Goal: Task Accomplishment & Management: Manage account settings

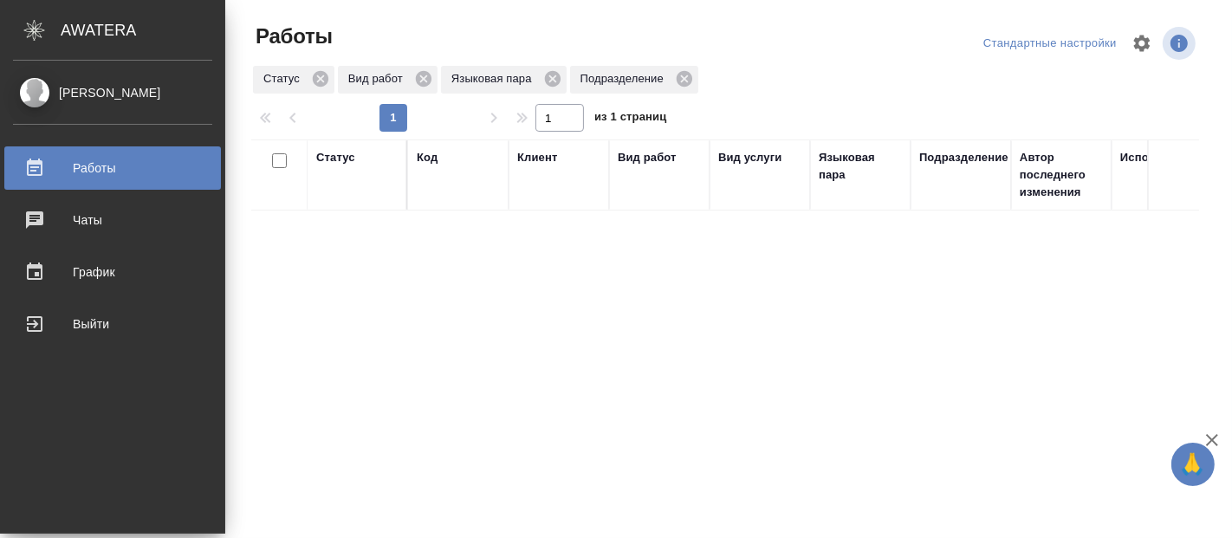
click at [0, 418] on div "Fadeeva Elena Работы 0 Чаты График Выйти" at bounding box center [112, 297] width 225 height 473
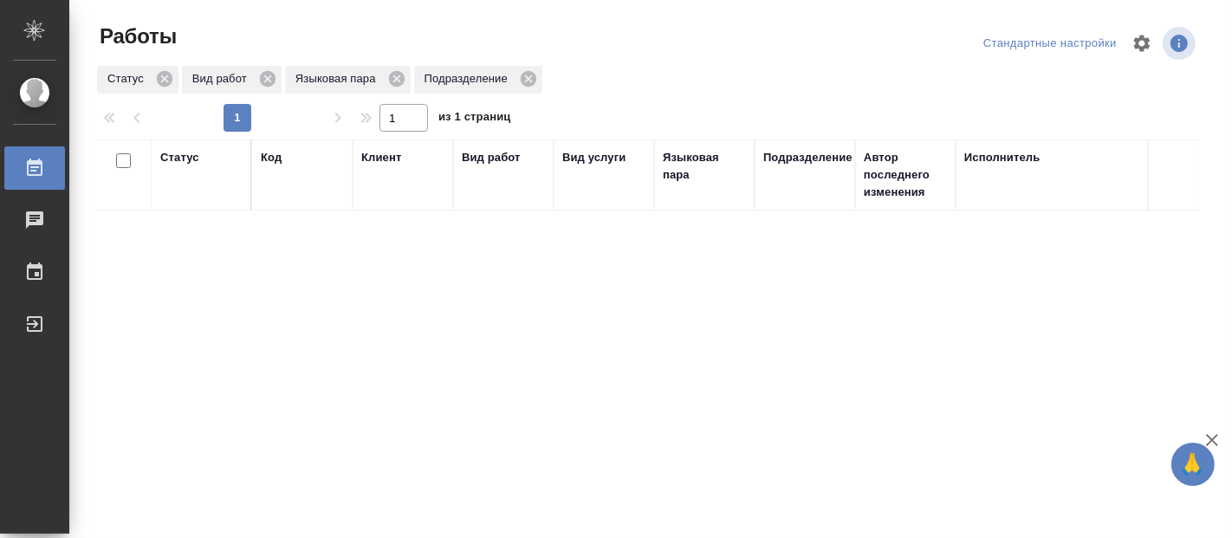
click at [462, 295] on div "Статус Код Клиент Вид работ Вид услуги Языковая пара Подразделение Автор послед…" at bounding box center [647, 452] width 1104 height 624
click at [445, 323] on div "Статус Код Клиент Вид работ Вид услуги Языковая пара Подразделение Автор послед…" at bounding box center [647, 452] width 1104 height 624
drag, startPoint x: 483, startPoint y: 421, endPoint x: 487, endPoint y: 372, distance: 49.6
click at [487, 414] on div "Статус Код Клиент Вид работ Вид услуги Языковая пара Подразделение Автор послед…" at bounding box center [647, 452] width 1104 height 624
click at [450, 342] on div "Статус Код Клиент Вид работ Вид услуги Языковая пара Подразделение Автор послед…" at bounding box center [647, 452] width 1104 height 624
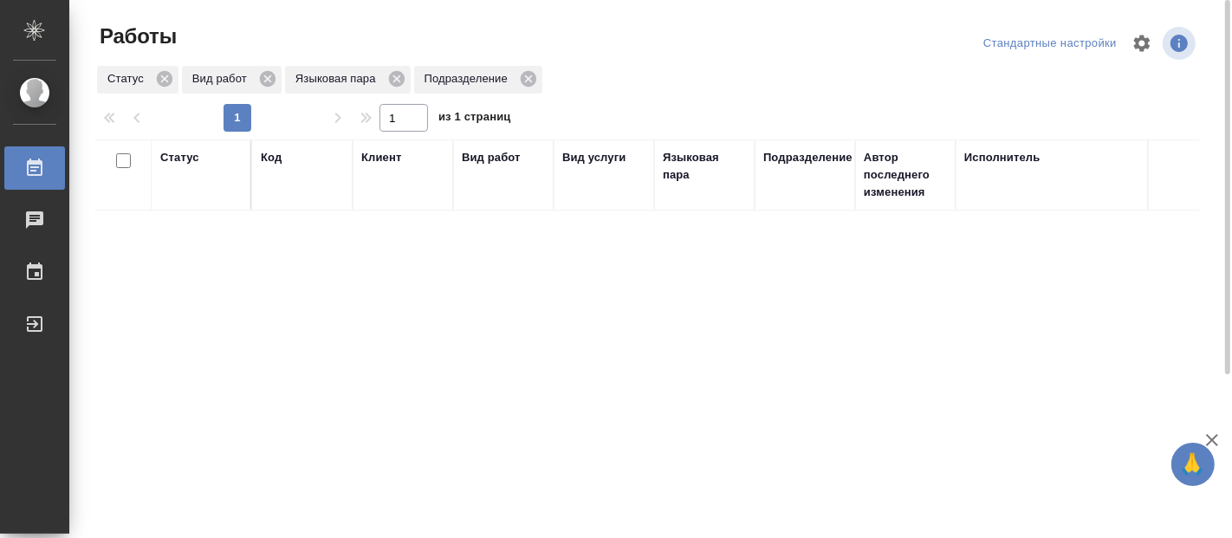
click at [228, 422] on div "Статус Код Клиент Вид работ Вид услуги Языковая пара Подразделение Автор послед…" at bounding box center [647, 452] width 1104 height 624
drag, startPoint x: 537, startPoint y: 330, endPoint x: 537, endPoint y: 321, distance: 9.5
click at [537, 330] on div "Статус Код Клиент Вид работ Вид услуги Языковая пара Подразделение Автор послед…" at bounding box center [647, 452] width 1104 height 624
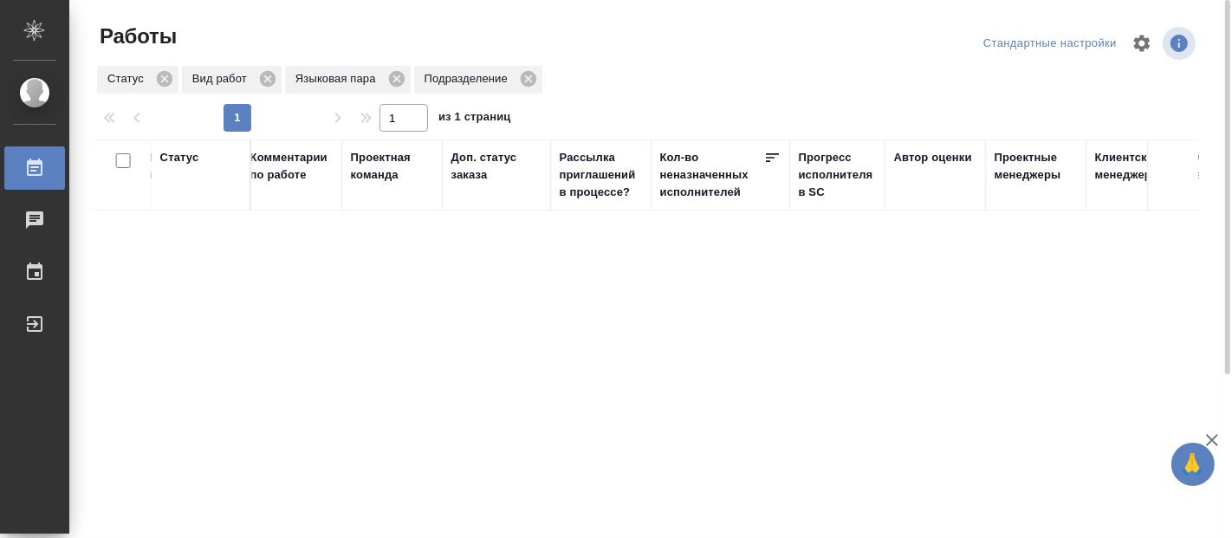
scroll to position [0, 2548]
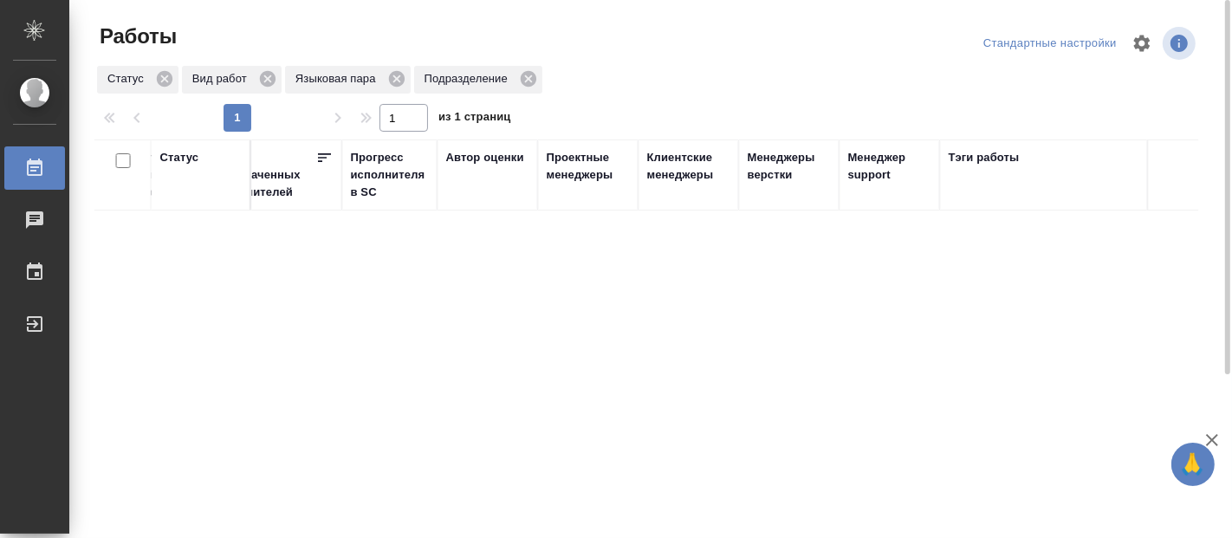
click at [487, 315] on div "Статус Код Клиент Вид работ Вид услуги Языковая пара Подразделение Автор послед…" at bounding box center [647, 452] width 1104 height 624
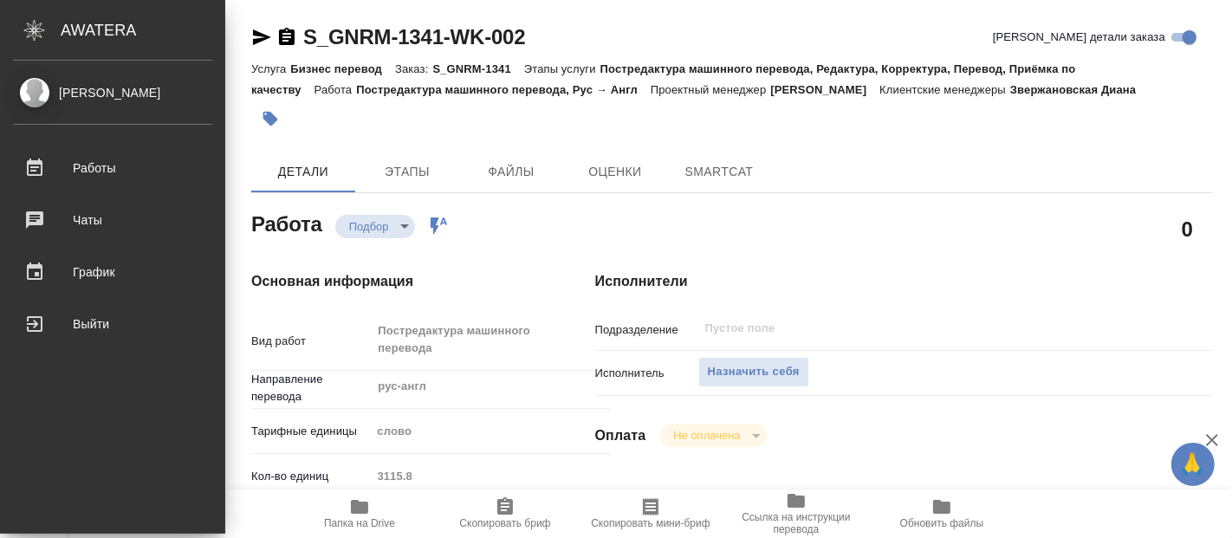
type textarea "x"
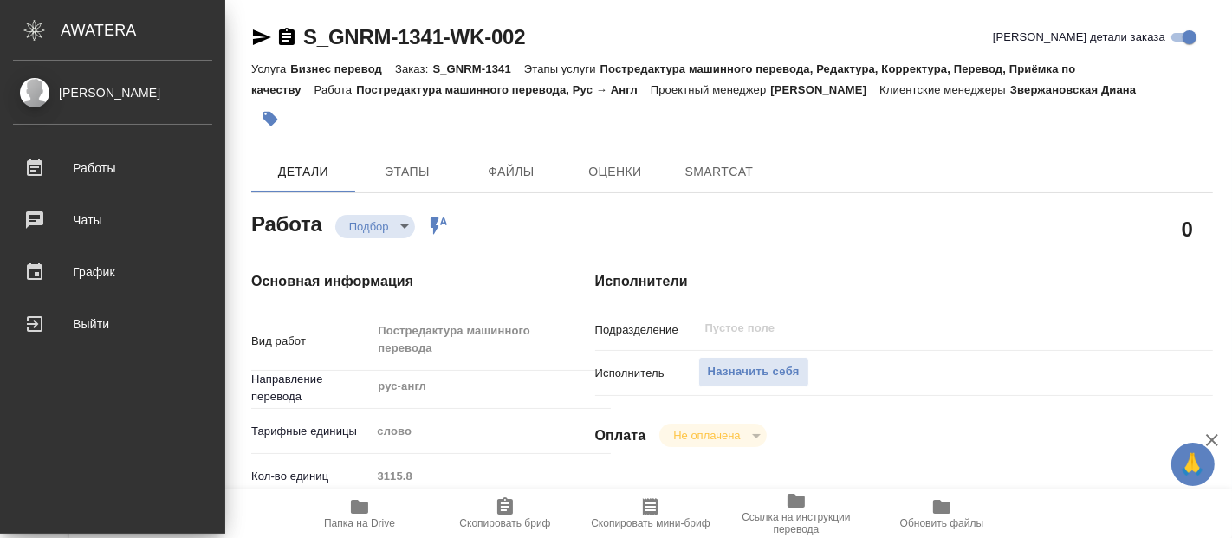
type textarea "x"
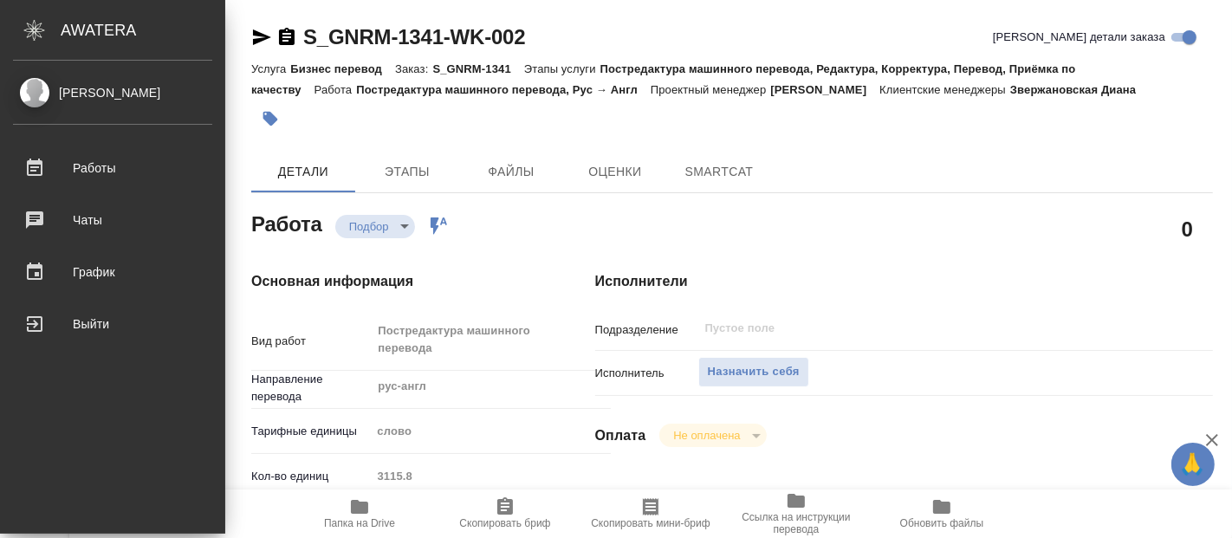
type textarea "x"
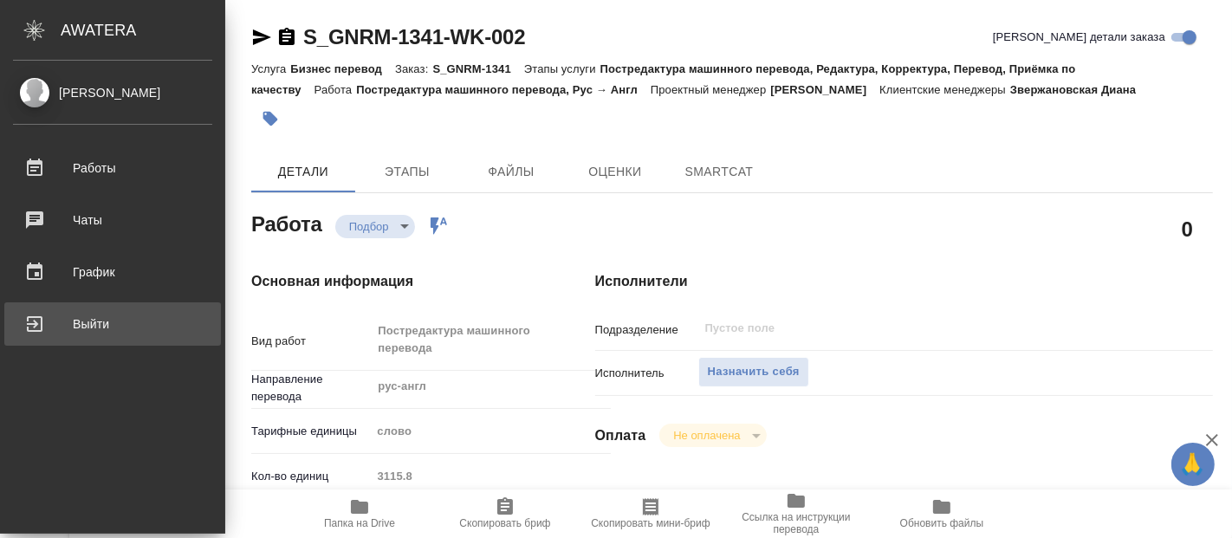
type textarea "x"
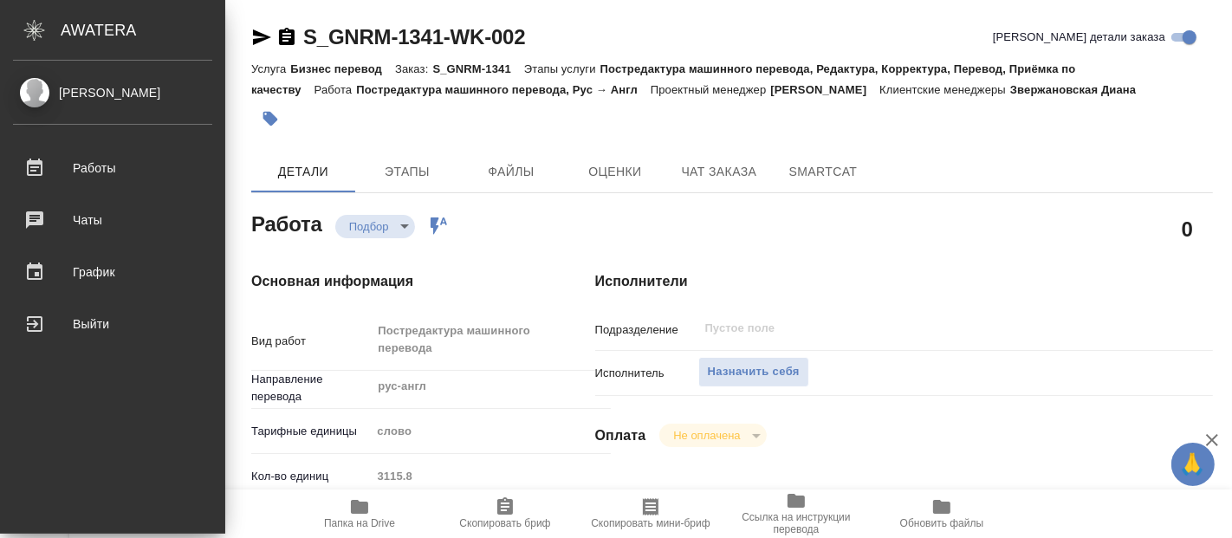
type textarea "x"
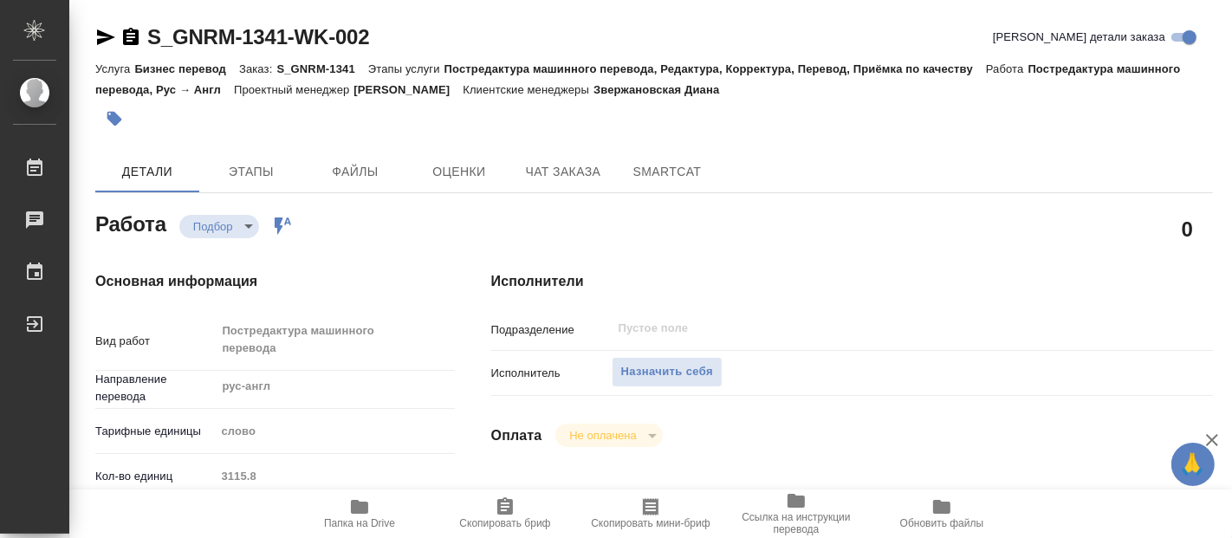
type textarea "x"
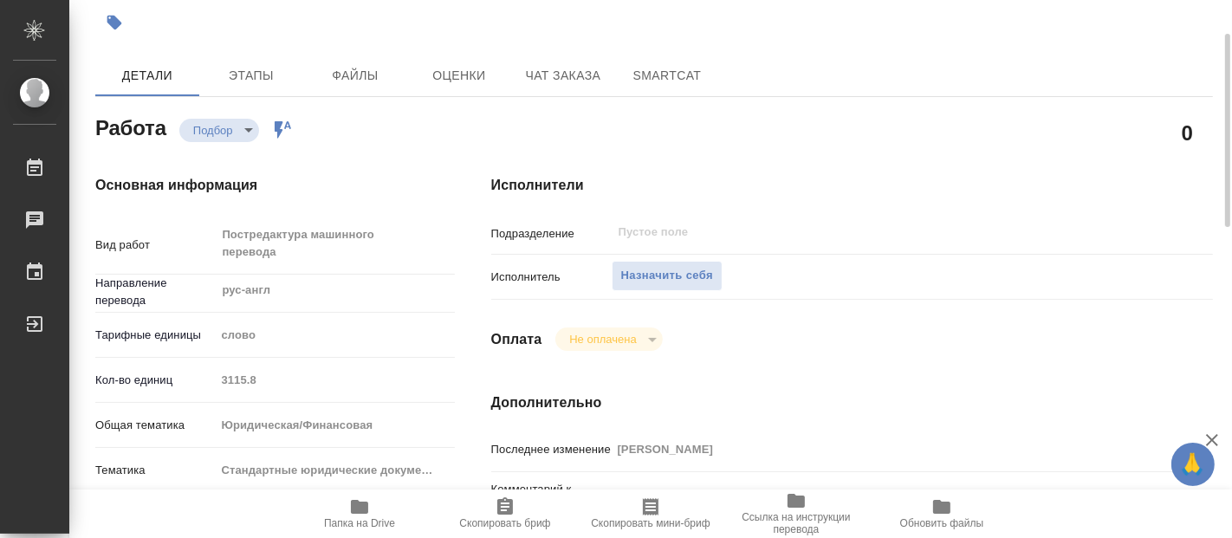
click at [372, 510] on span "Папка на Drive" at bounding box center [359, 512] width 125 height 33
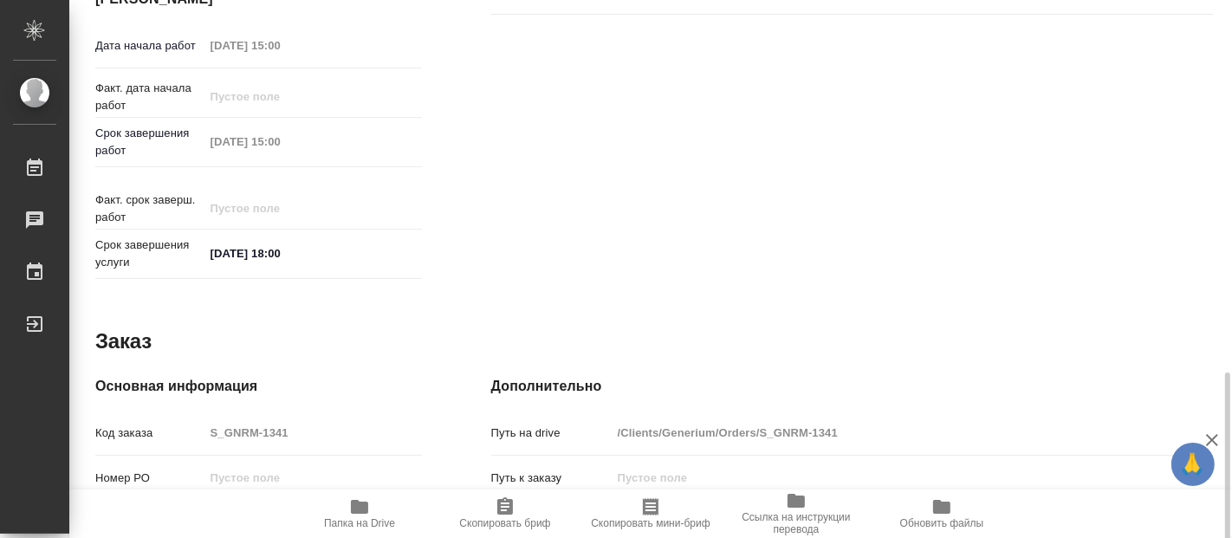
scroll to position [866, 0]
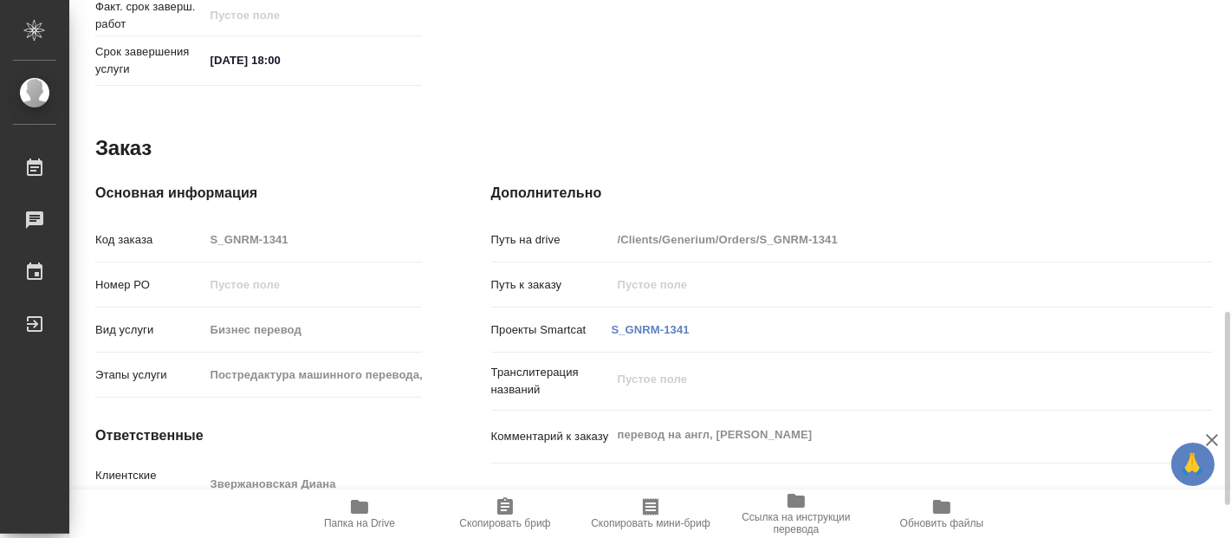
type textarea "x"
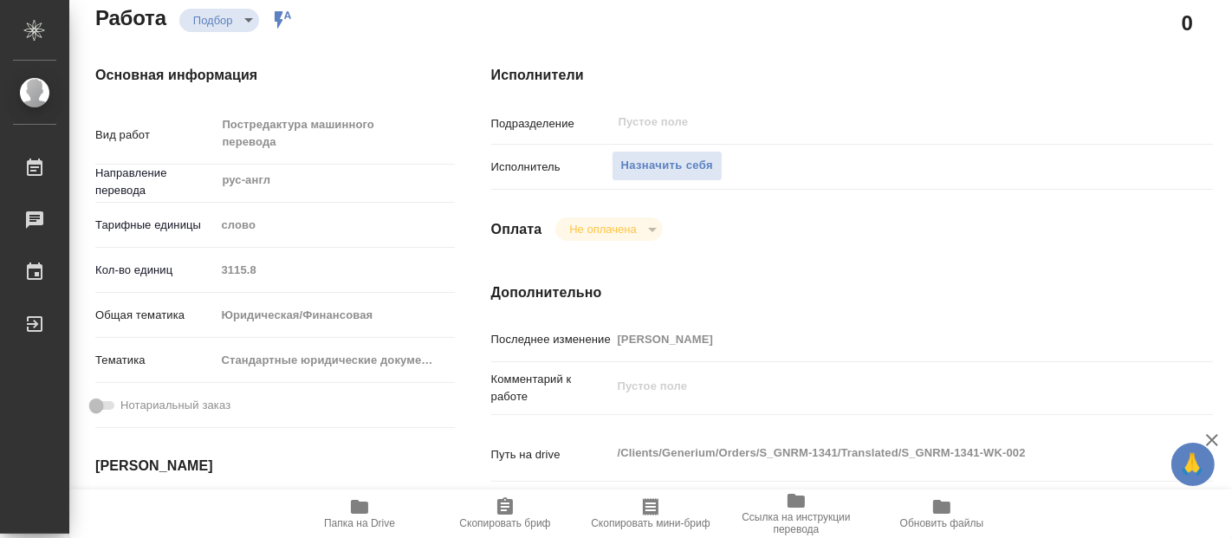
scroll to position [0, 0]
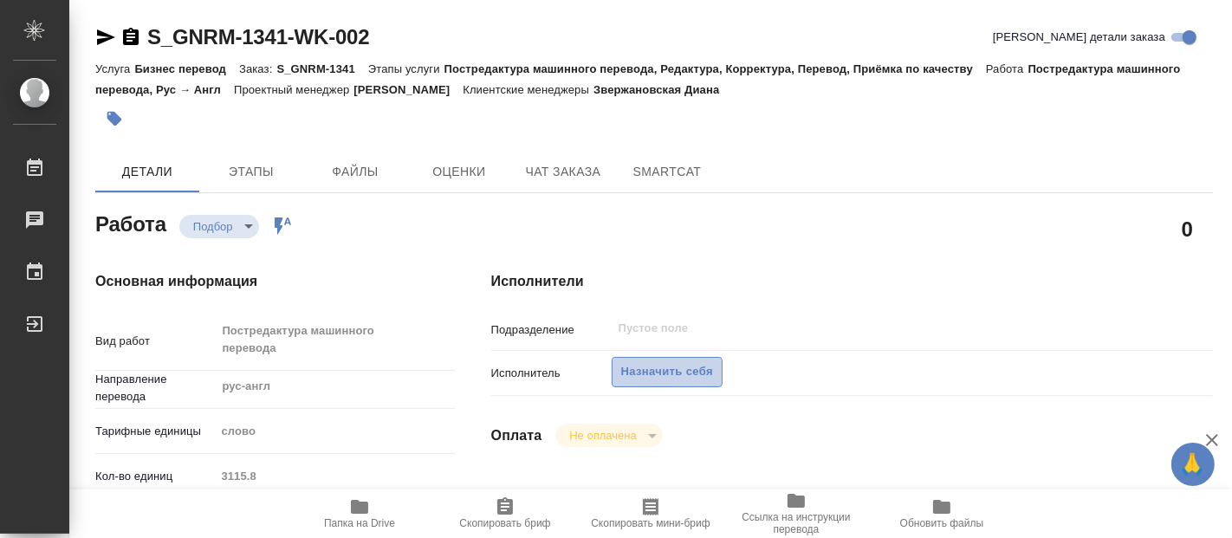
click at [669, 377] on span "Назначить себя" at bounding box center [667, 372] width 92 height 20
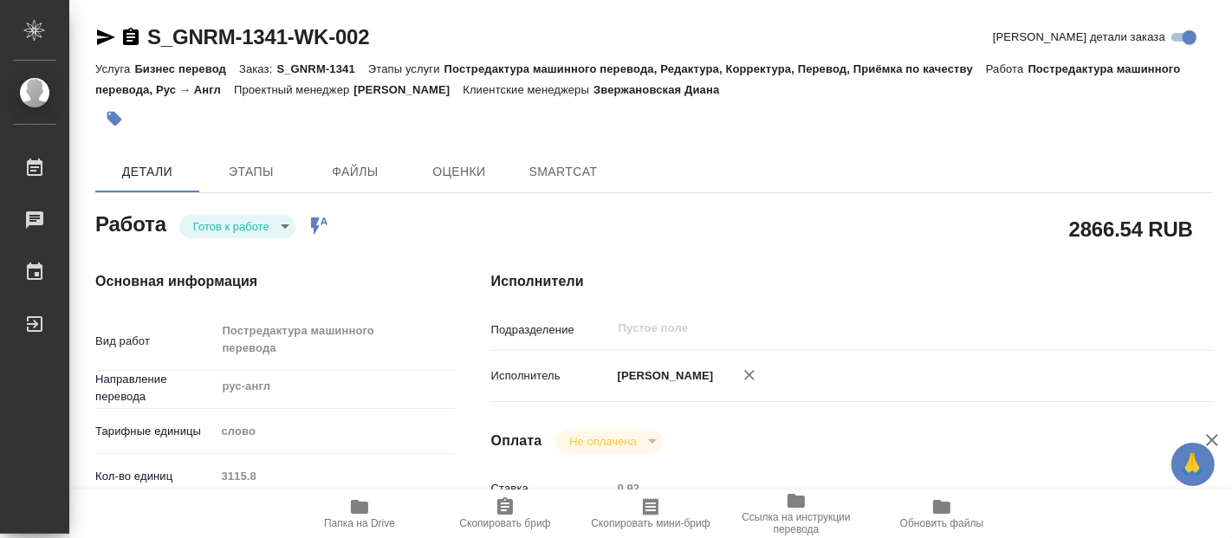
type textarea "x"
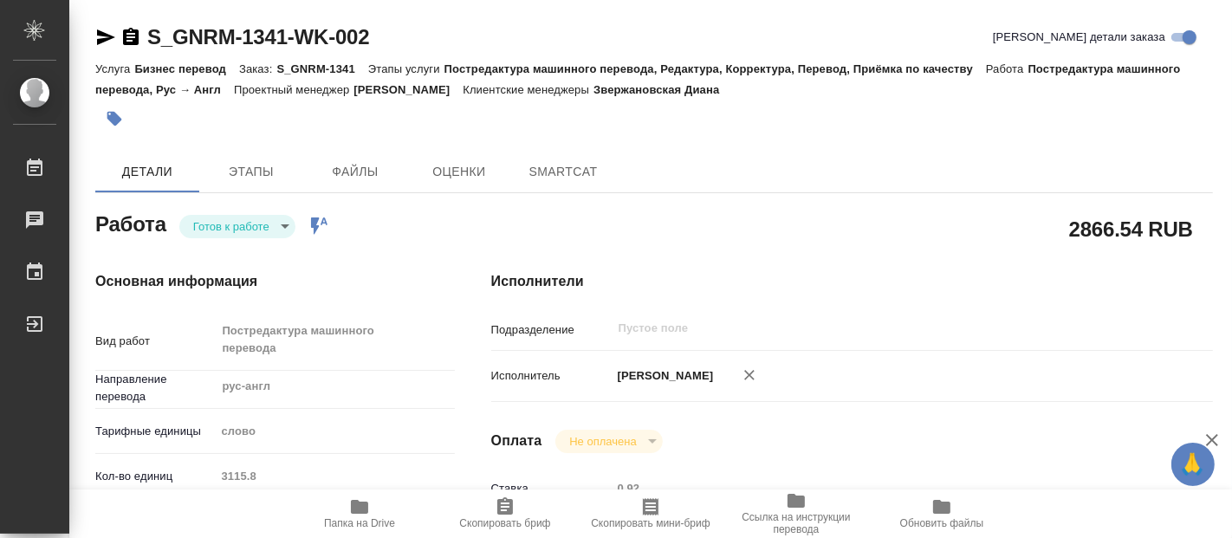
type textarea "x"
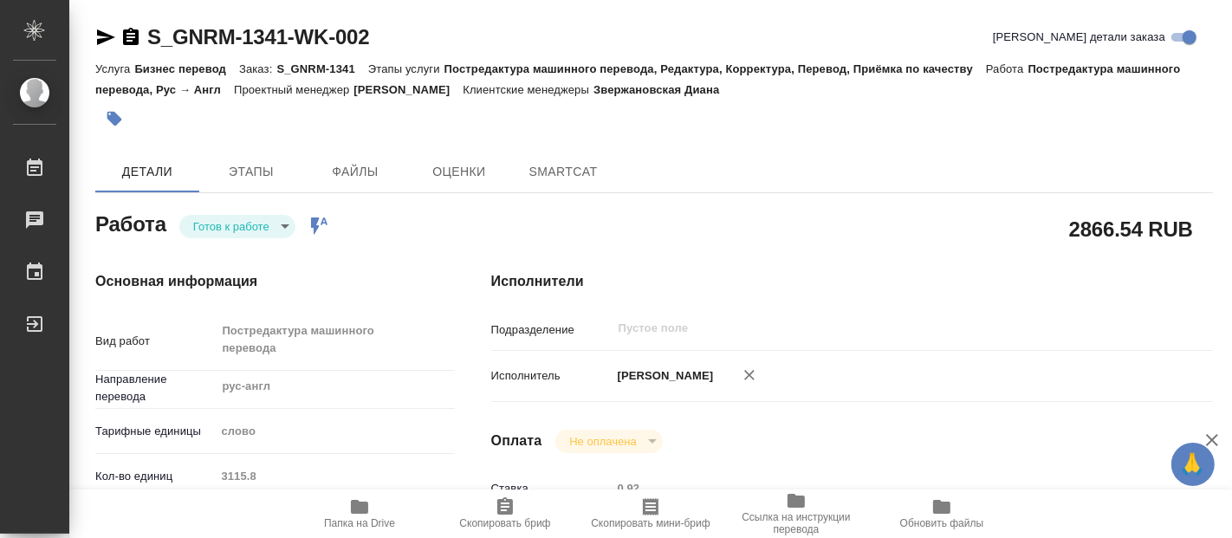
type textarea "x"
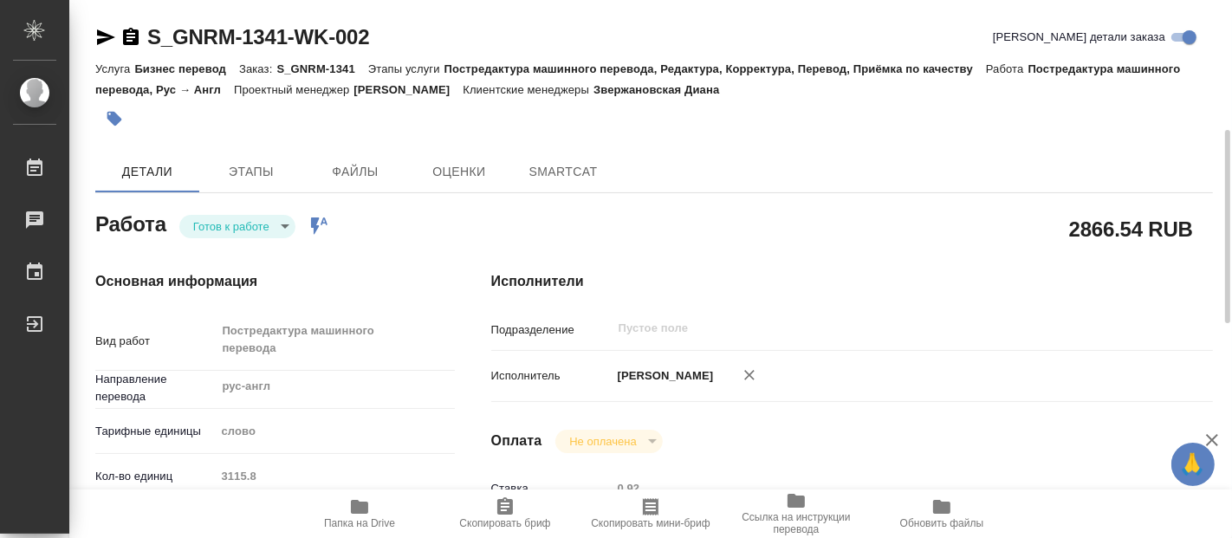
type textarea "x"
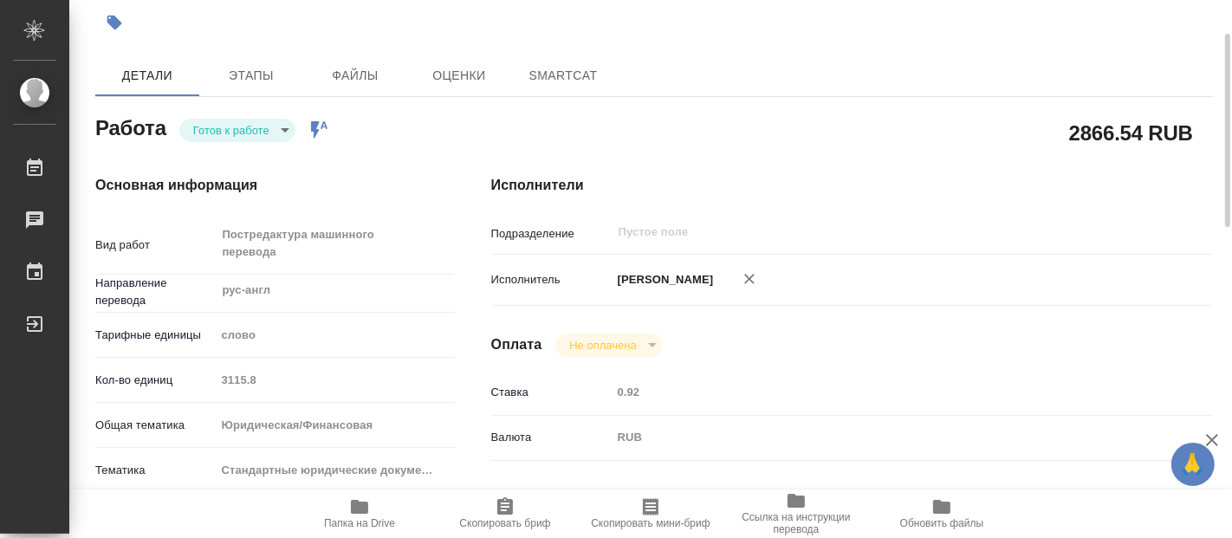
type textarea "x"
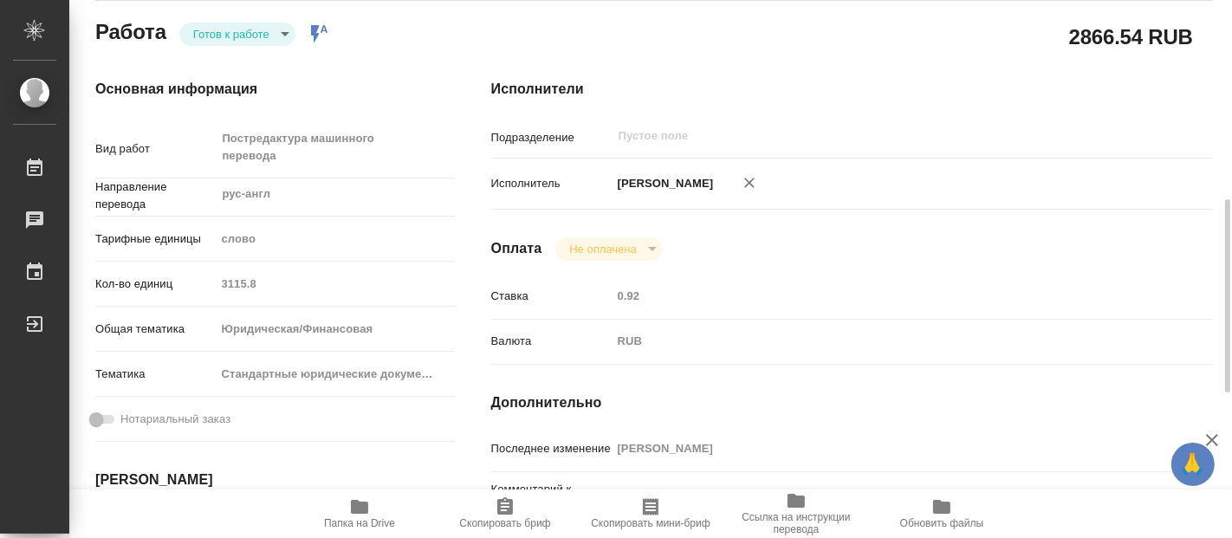
scroll to position [385, 0]
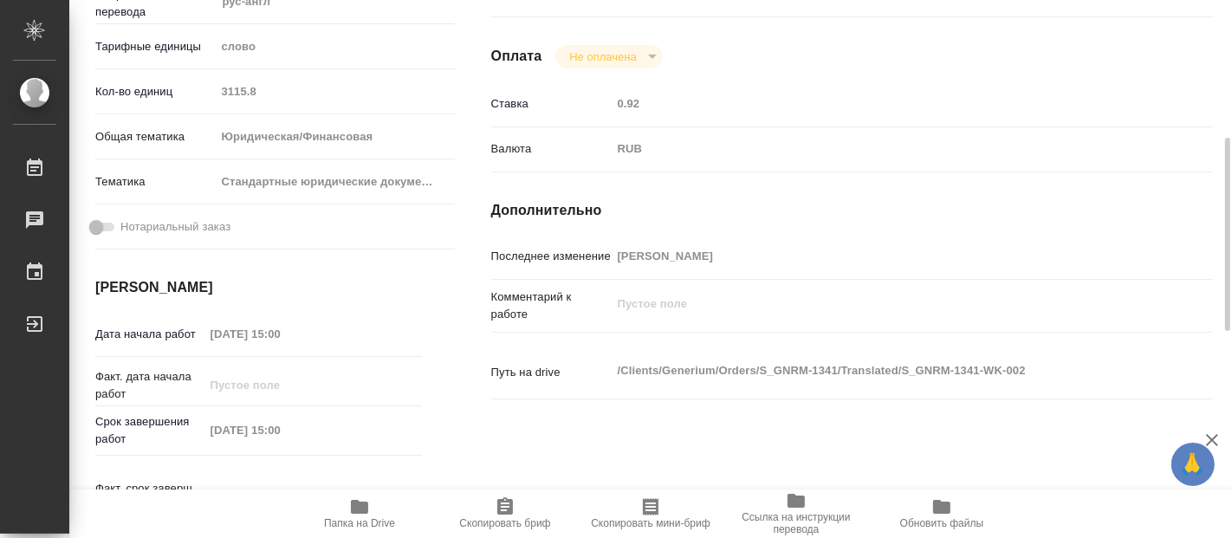
type textarea "x"
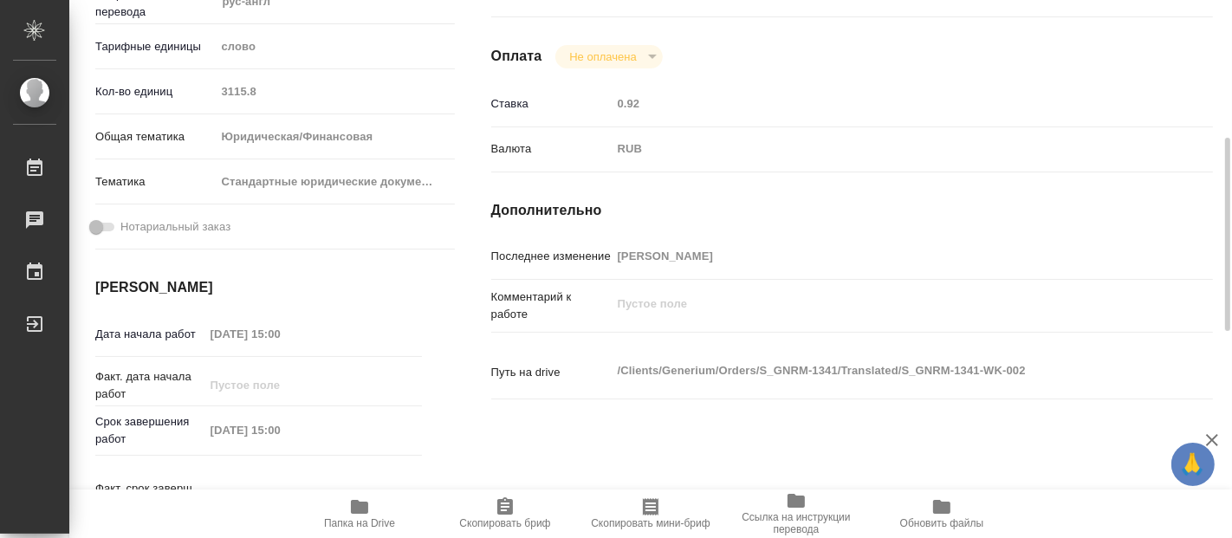
scroll to position [481, 0]
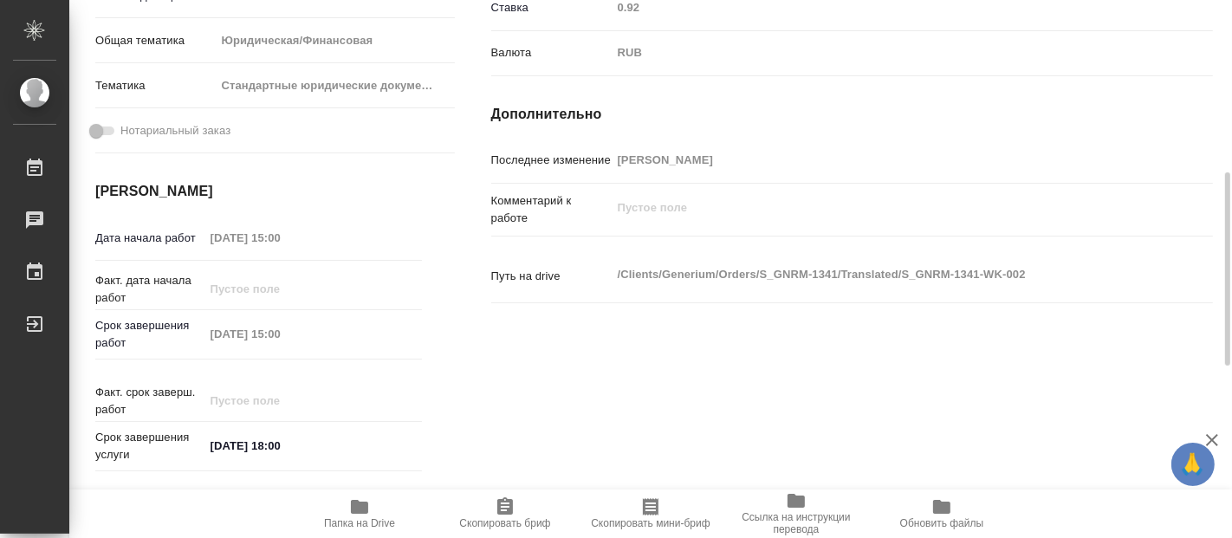
type textarea "x"
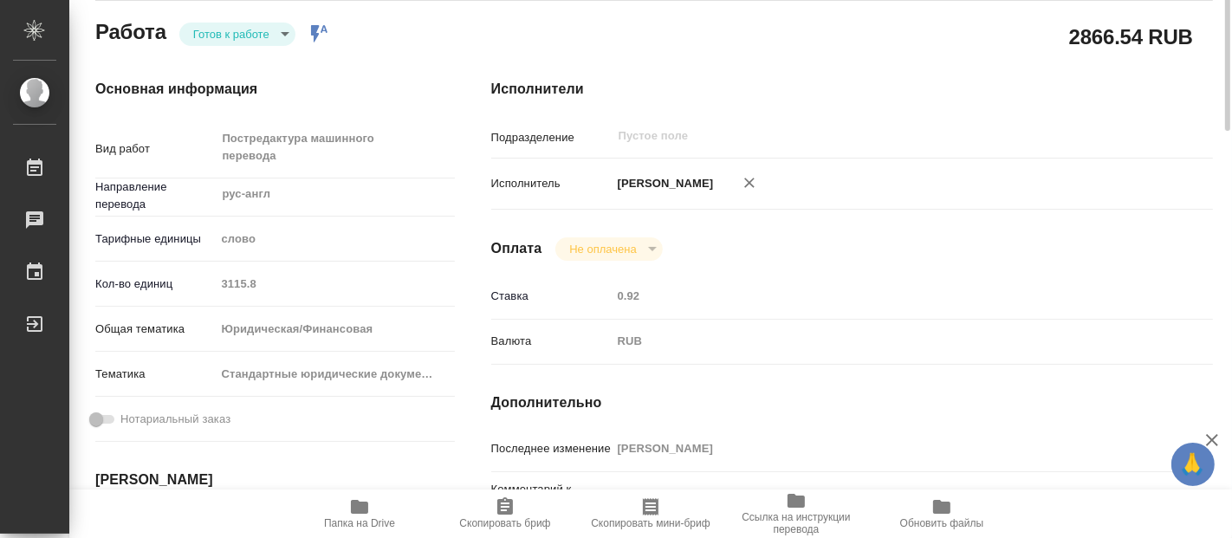
scroll to position [0, 0]
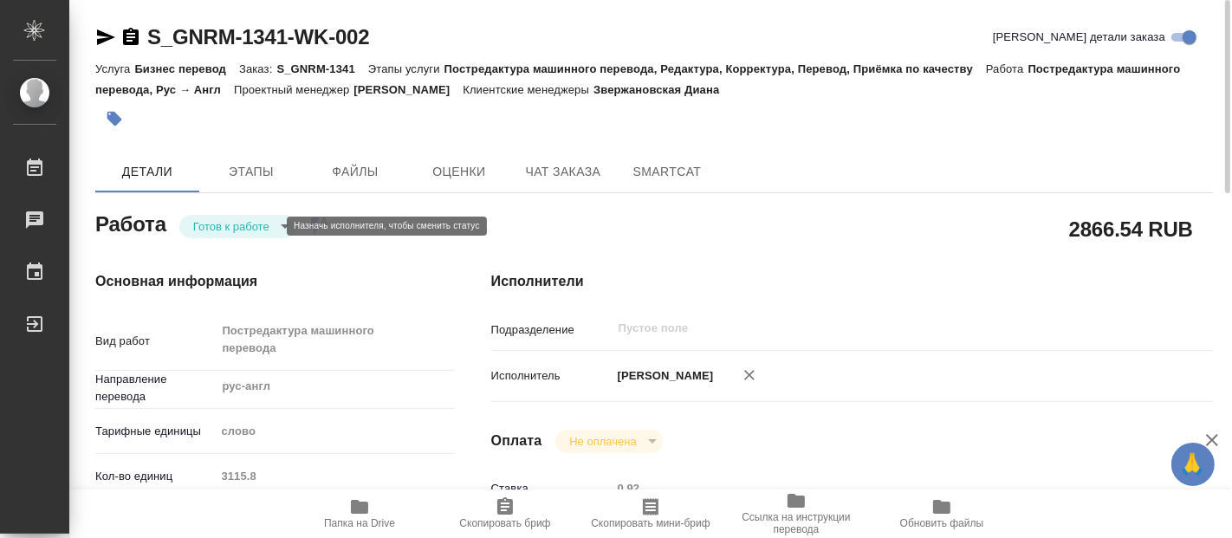
click at [261, 228] on body "🙏 .cls-1 fill:#fff; AWATERA Fadeeva Elena Работы 0 Чаты График Выйти S_GNRM-134…" at bounding box center [616, 269] width 1232 height 538
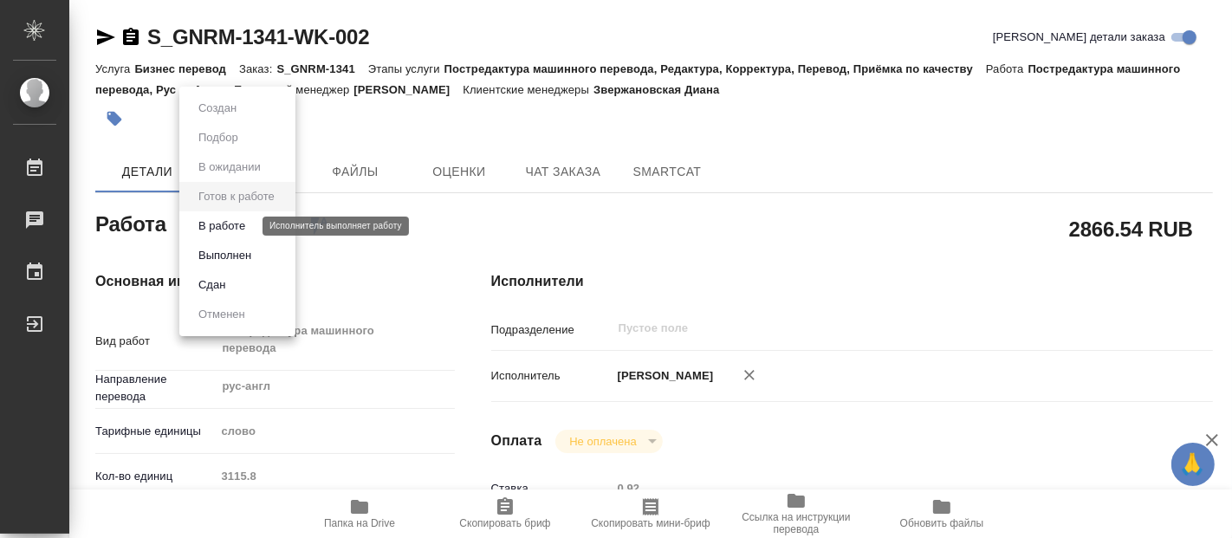
click at [235, 226] on button "В работе" at bounding box center [221, 226] width 57 height 19
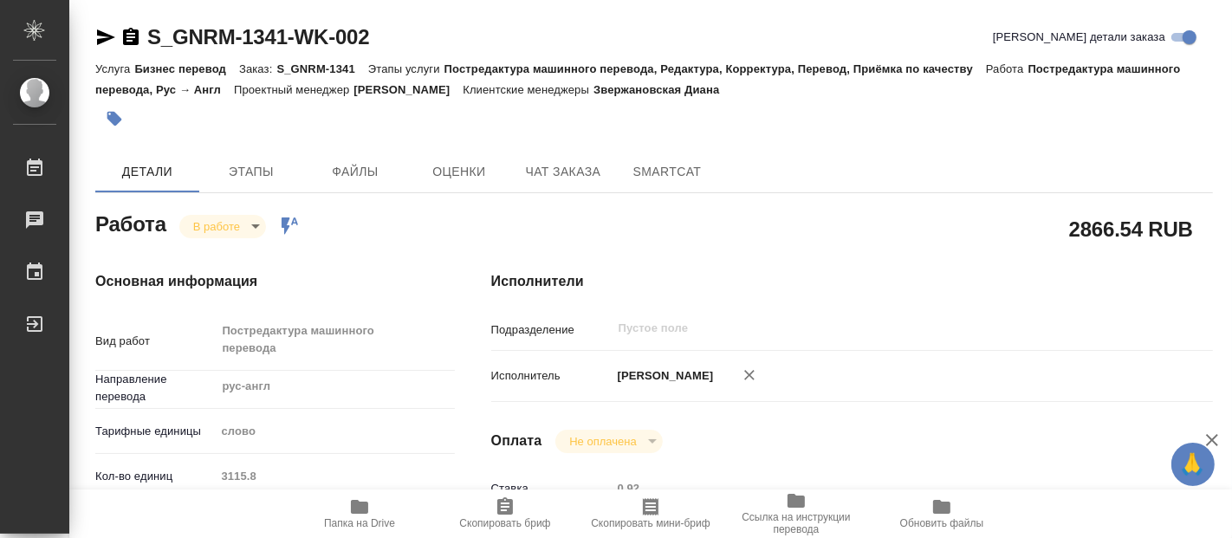
type textarea "x"
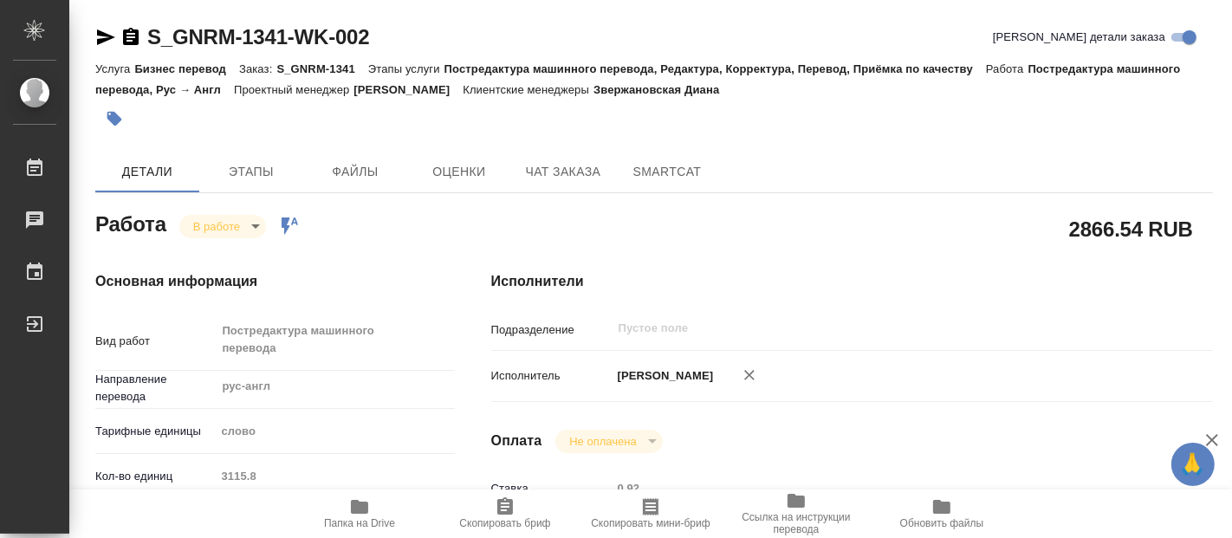
type textarea "x"
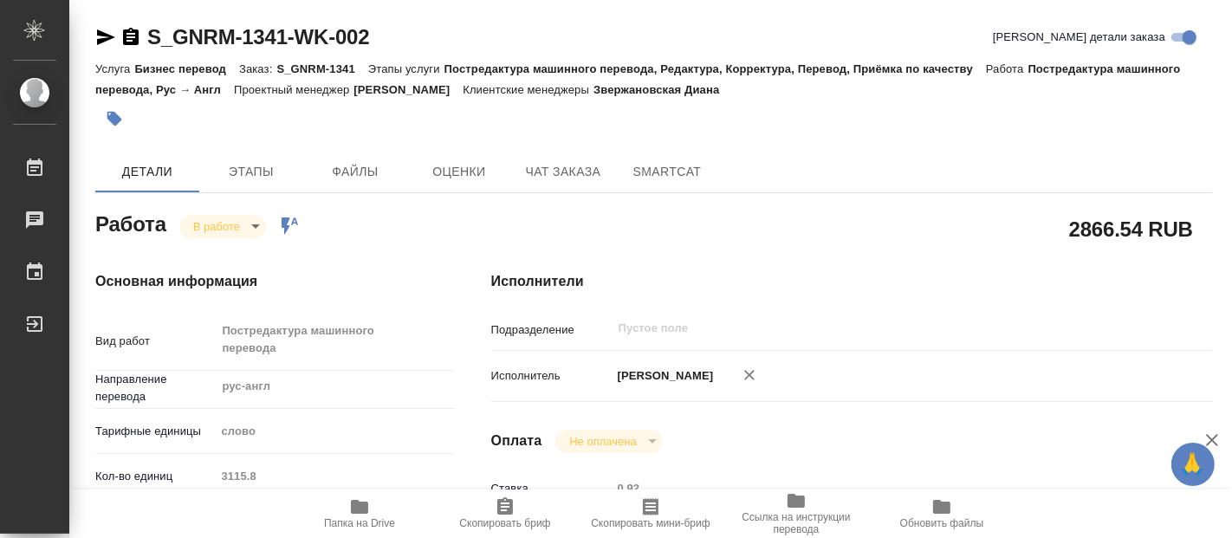
type textarea "x"
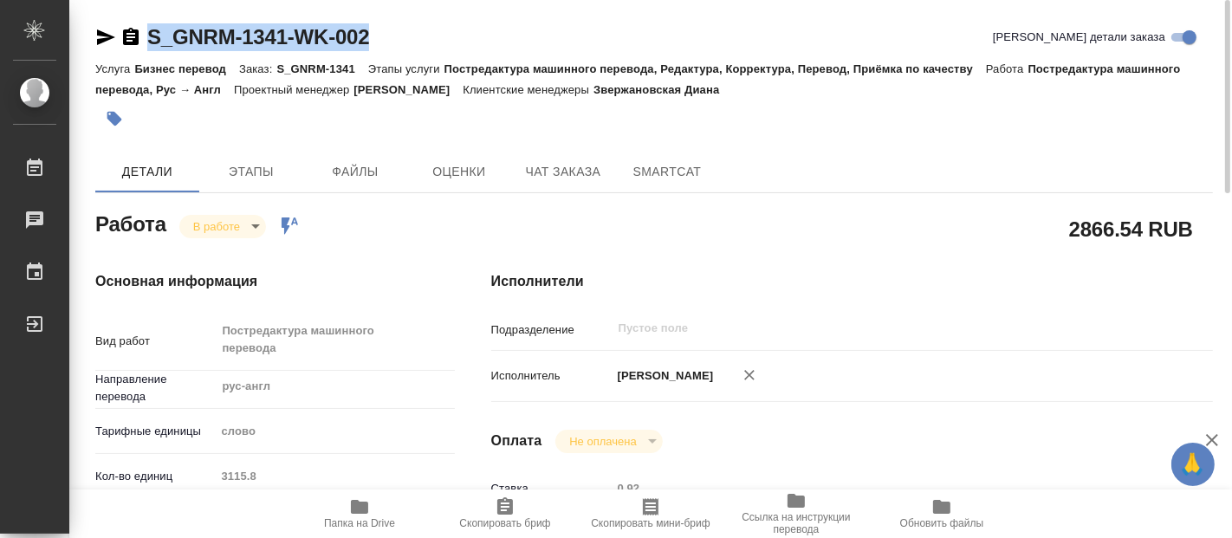
drag, startPoint x: 387, startPoint y: 36, endPoint x: 153, endPoint y: 42, distance: 234.0
click at [153, 42] on div "S_GNRM-1341-WK-002 Кратко детали заказа" at bounding box center [654, 37] width 1118 height 28
copy link "S_GNRM-1341-WK-002"
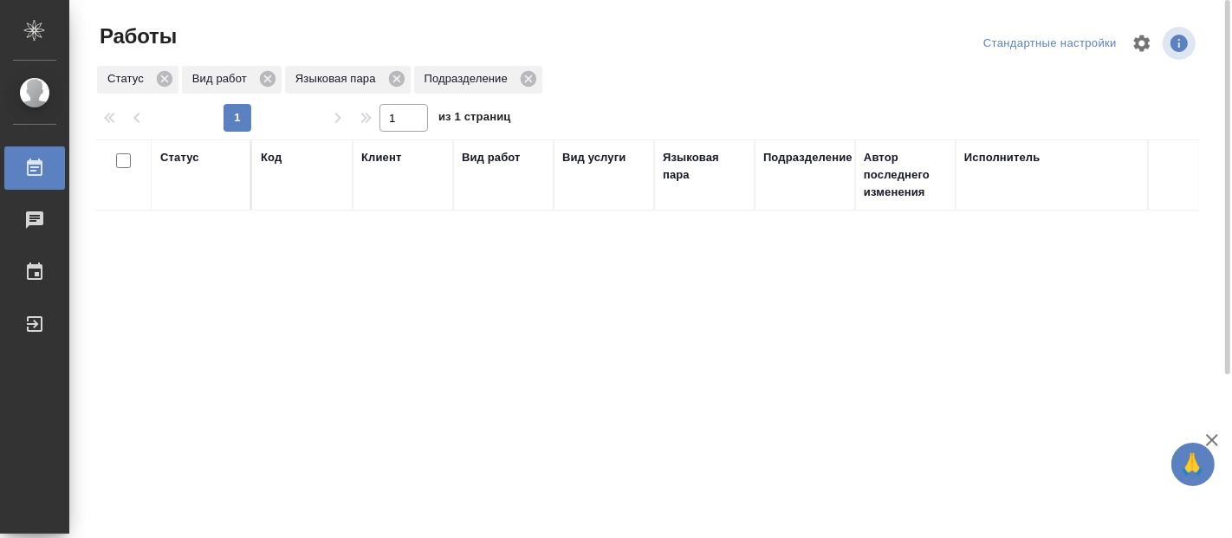
scroll to position [0, 1350]
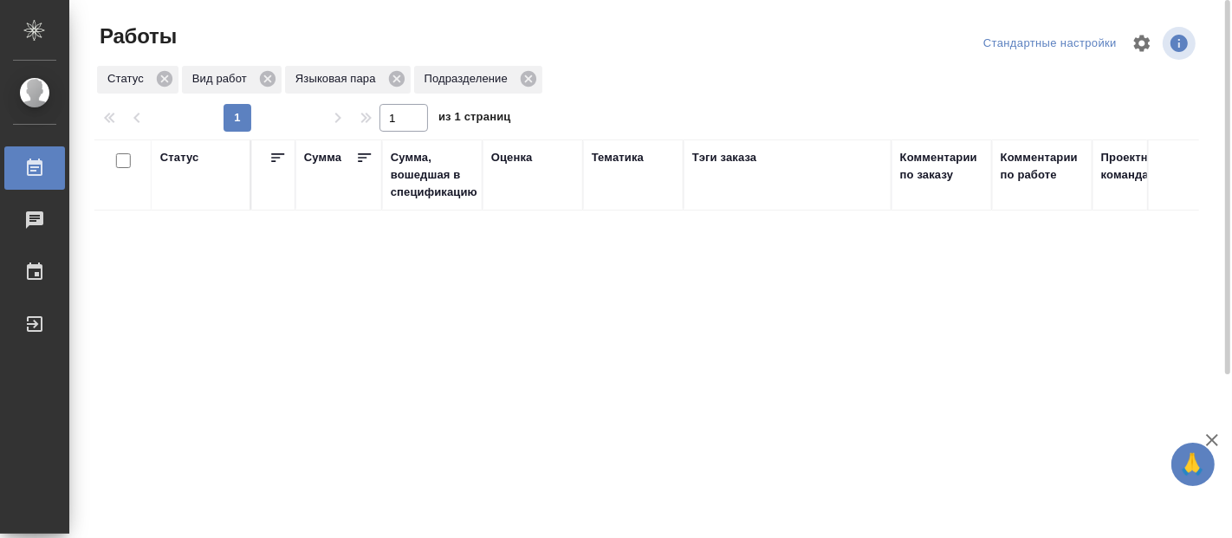
click at [1082, 399] on div "Статус Код Клиент Вид работ Вид услуги Языковая пара Подразделение Автор послед…" at bounding box center [647, 452] width 1104 height 624
click at [339, 322] on div "Статус Код Клиент Вид работ Вид услуги Языковая пара Подразделение Автор послед…" at bounding box center [647, 452] width 1104 height 624
click at [1015, 183] on div "Комментарии по работе" at bounding box center [1042, 166] width 83 height 35
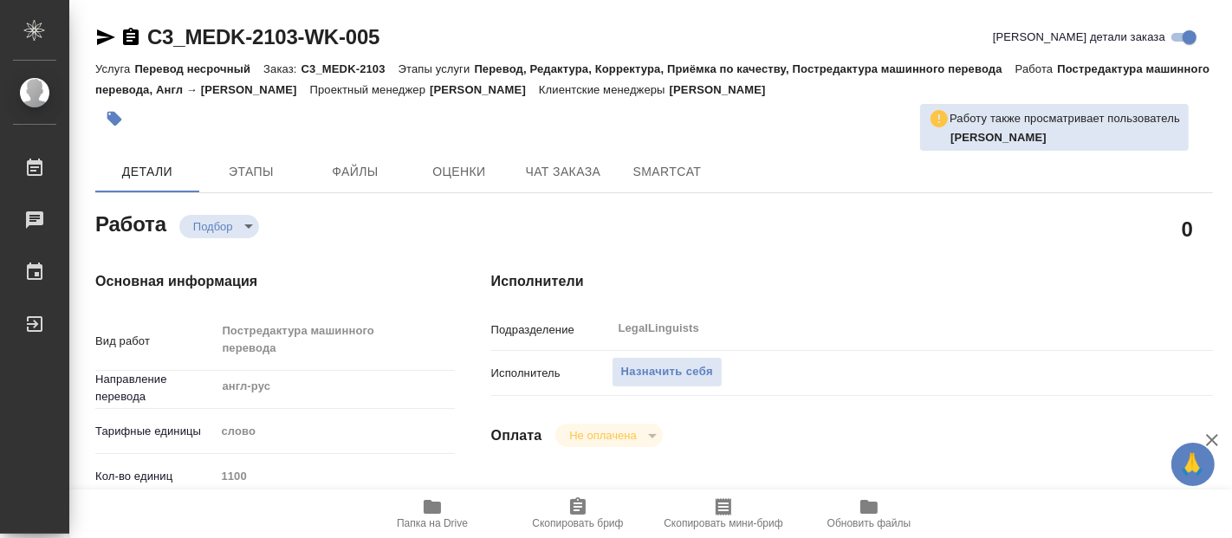
type textarea "x"
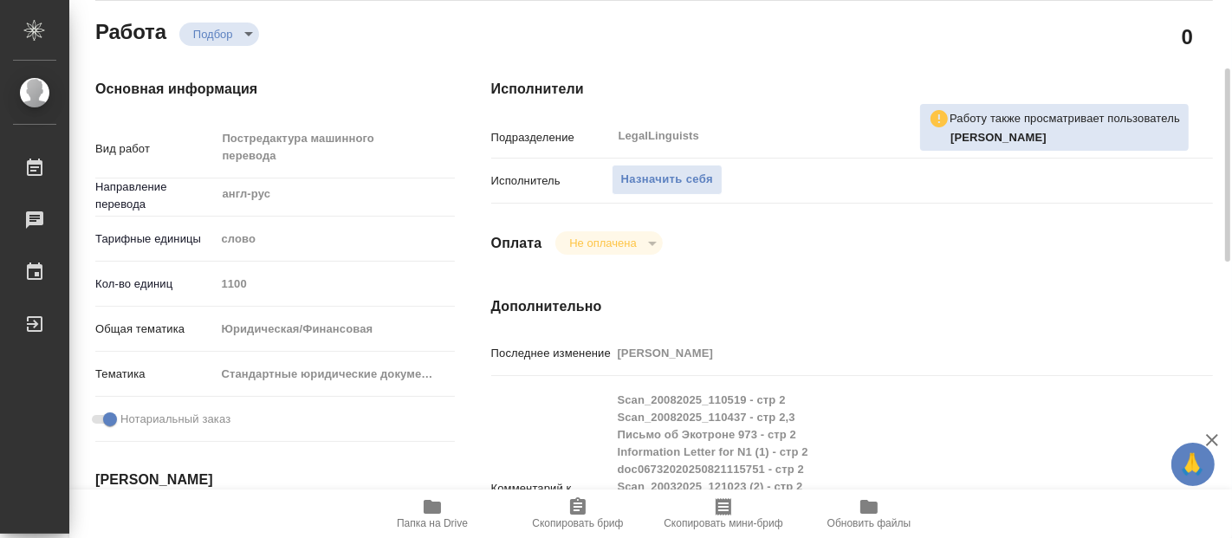
scroll to position [289, 0]
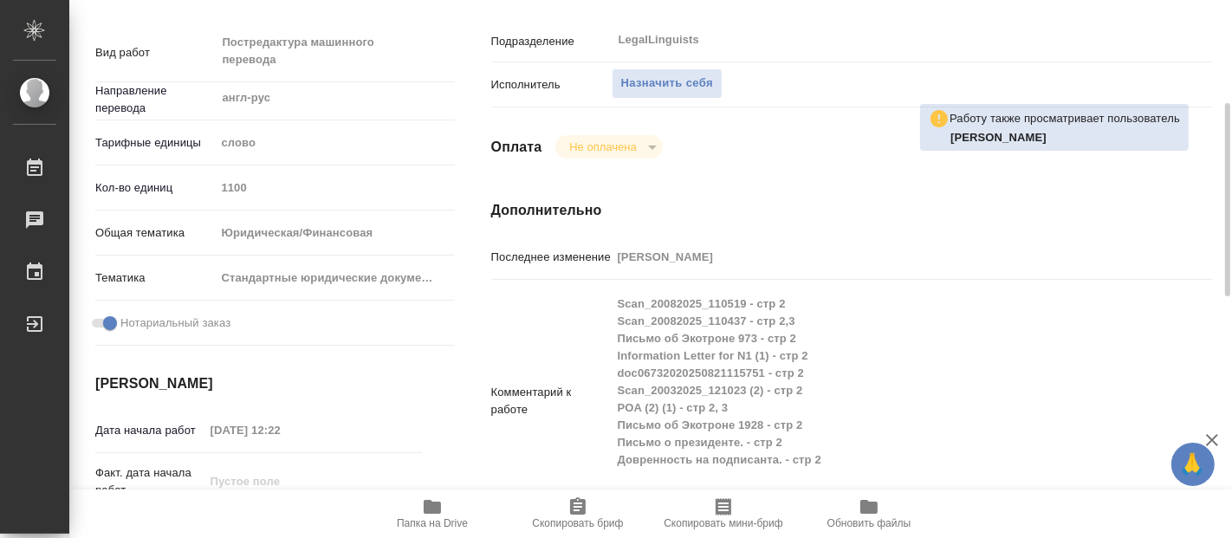
type textarea "x"
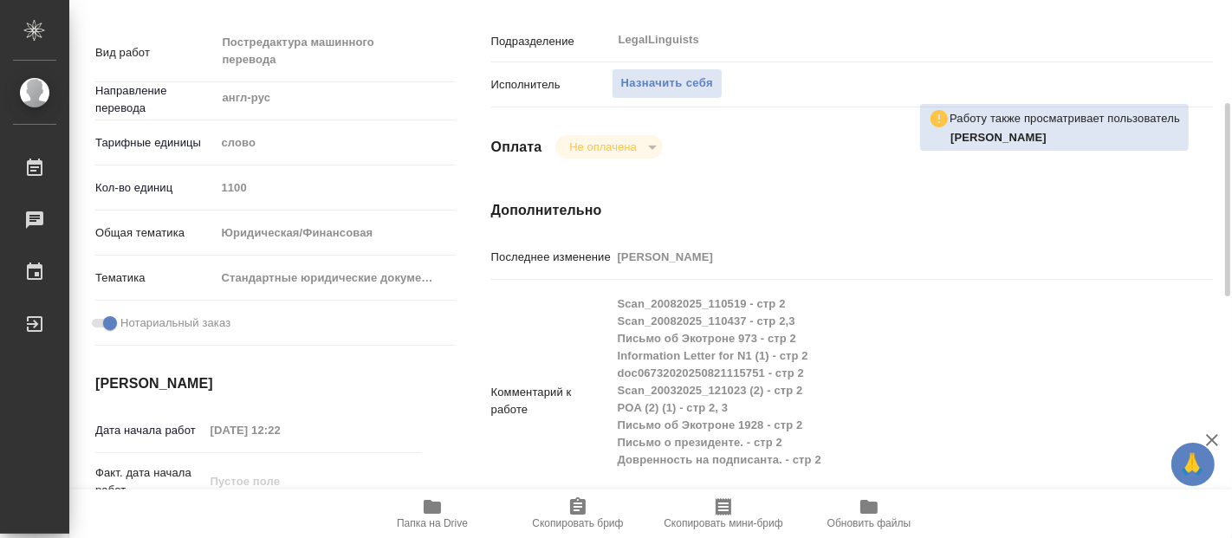
type textarea "x"
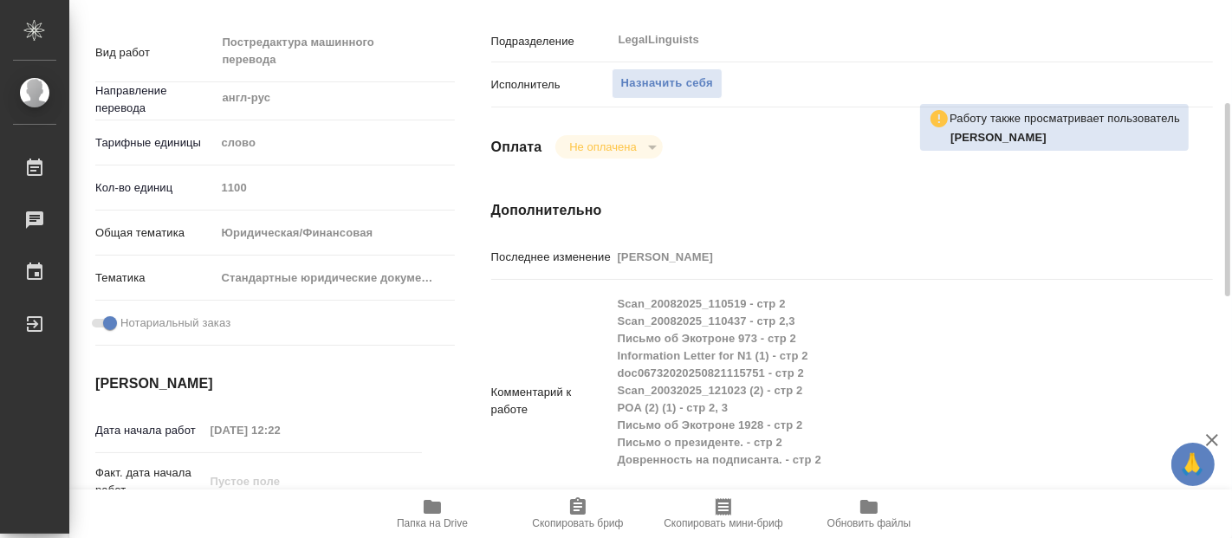
type textarea "x"
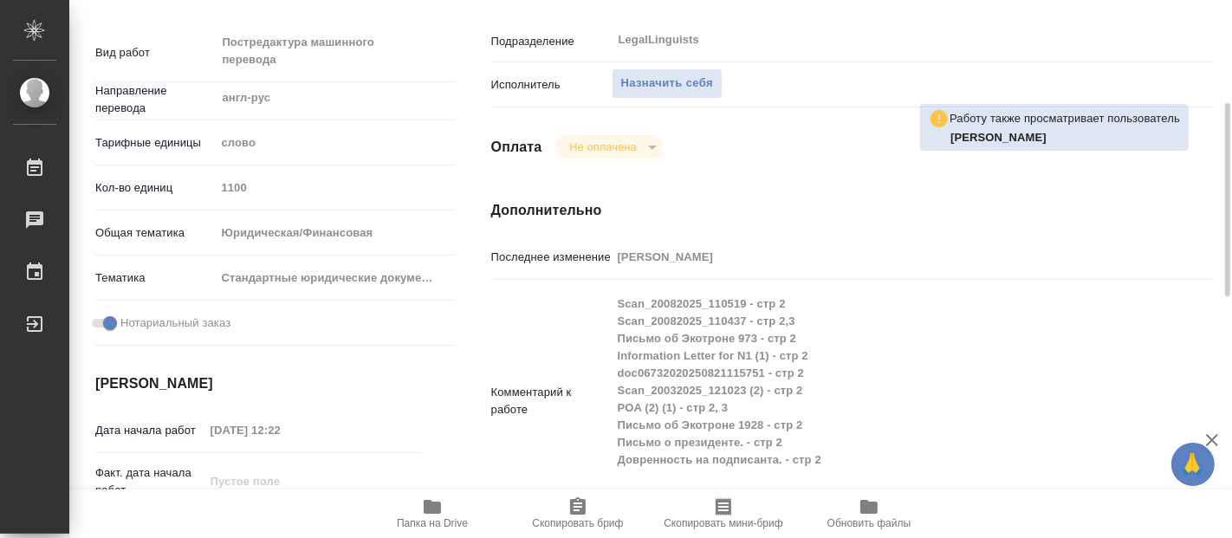
type textarea "x"
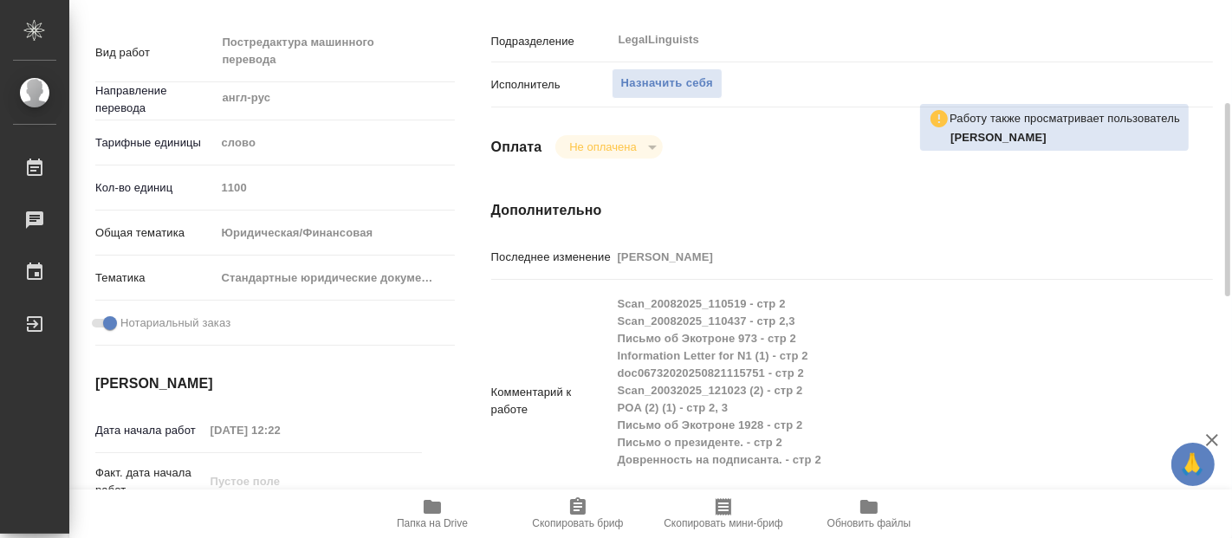
type textarea "x"
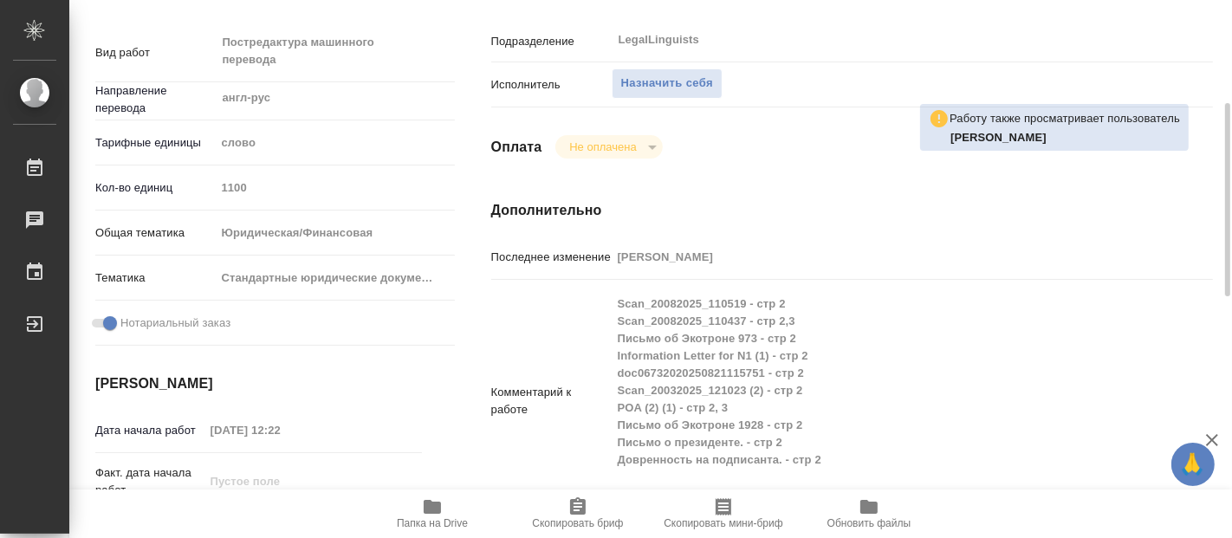
type textarea "x"
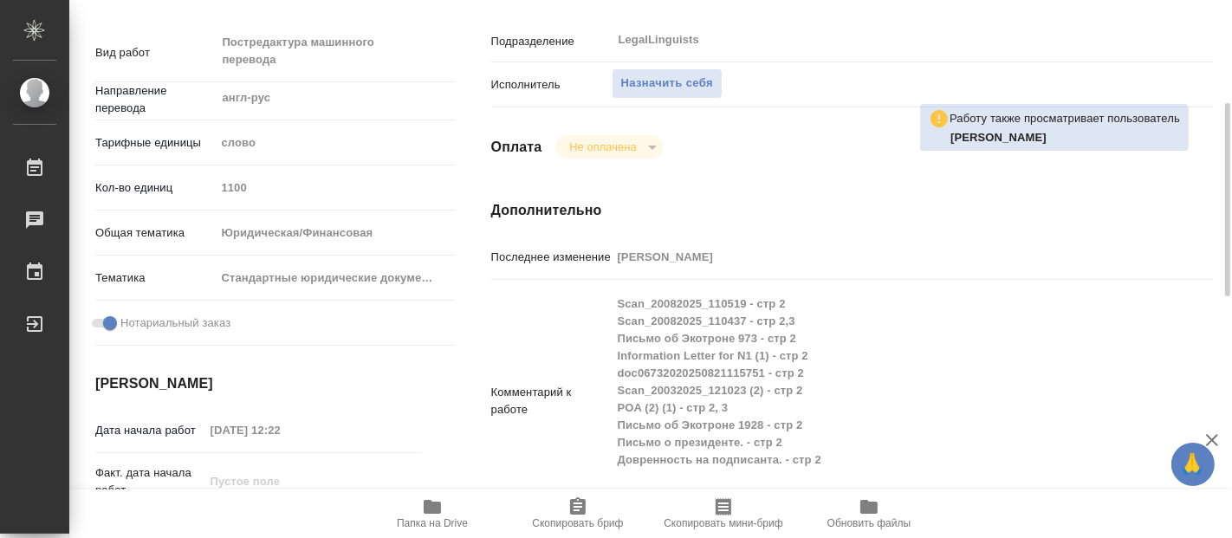
type textarea "x"
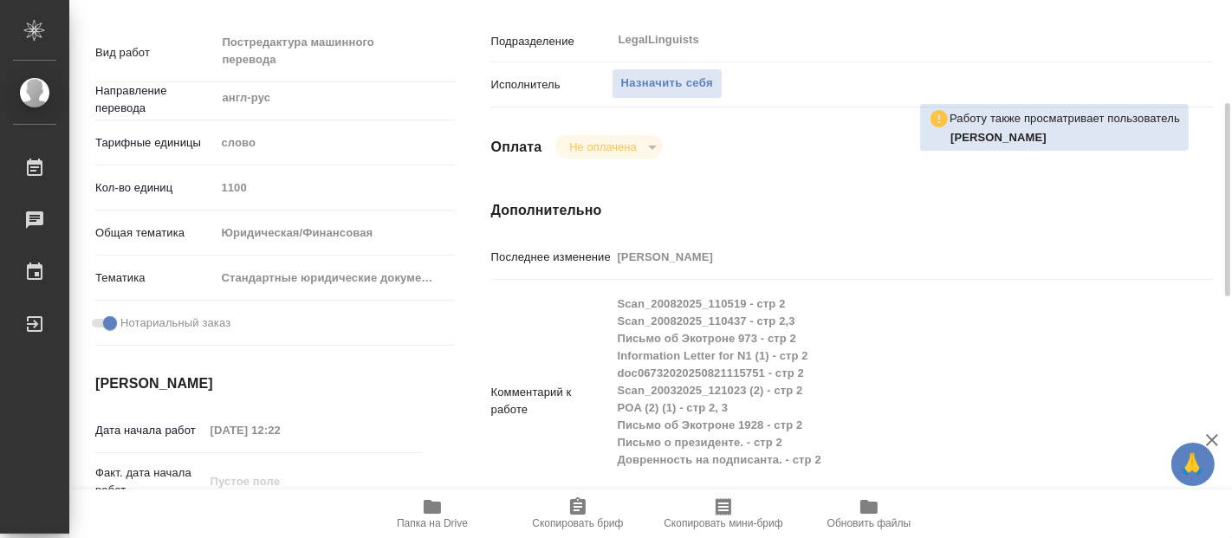
click at [425, 513] on icon "button" at bounding box center [432, 507] width 17 height 14
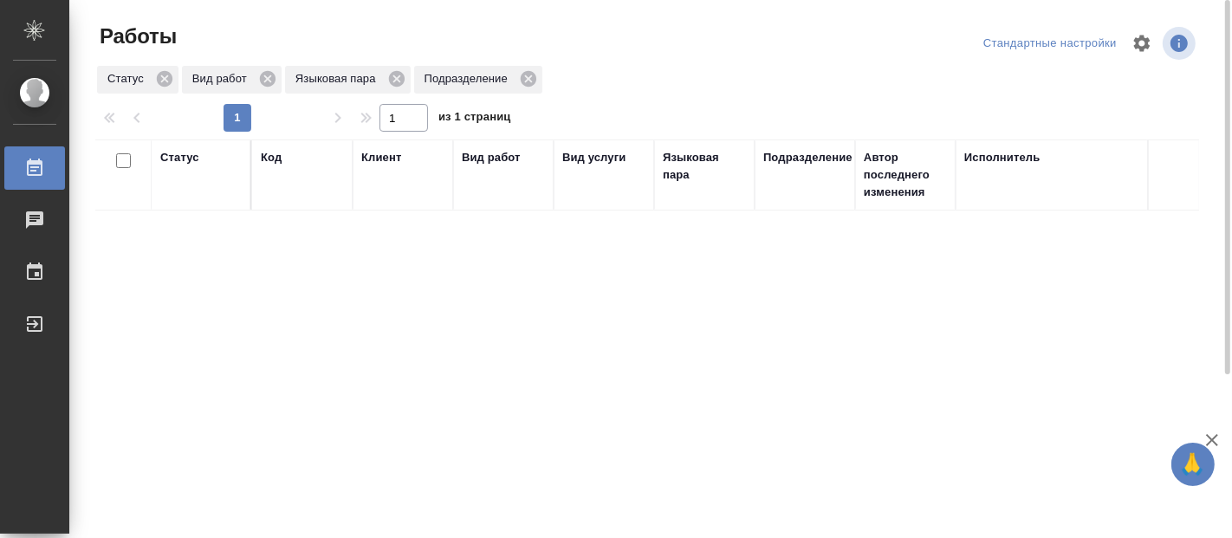
click at [304, 157] on div "Код" at bounding box center [302, 157] width 83 height 17
click at [1037, 345] on div "Статус Код Клиент Вид работ Вид услуги Языковая пара Подразделение Автор послед…" at bounding box center [647, 452] width 1104 height 624
click at [1062, 159] on div "Исполнитель" at bounding box center [1076, 175] width 225 height 52
